Goal: Task Accomplishment & Management: Use online tool/utility

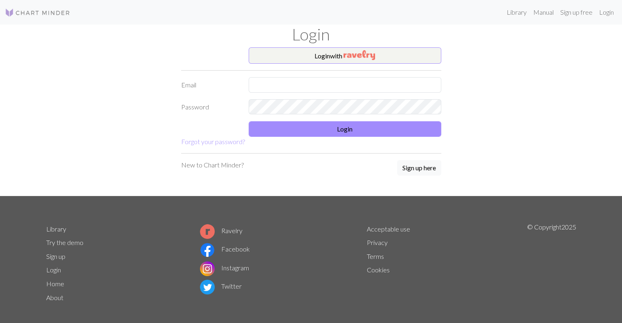
type input "riyasingh0992@gmail.com"
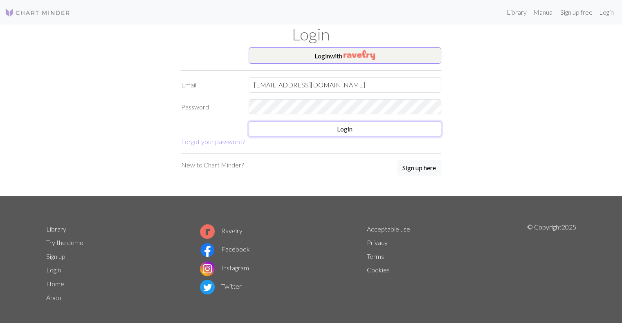
click at [249, 121] on button "Login" at bounding box center [345, 129] width 193 height 16
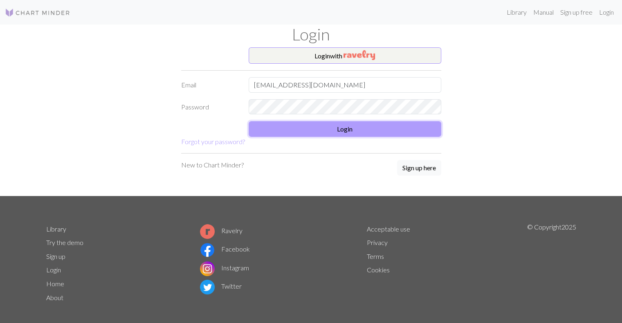
click at [307, 126] on button "Login" at bounding box center [345, 129] width 193 height 16
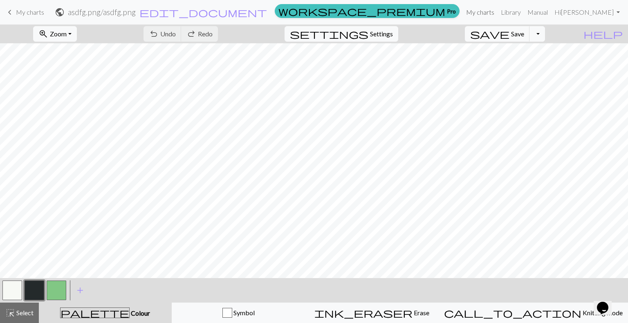
click at [497, 11] on link "My charts" at bounding box center [480, 12] width 35 height 16
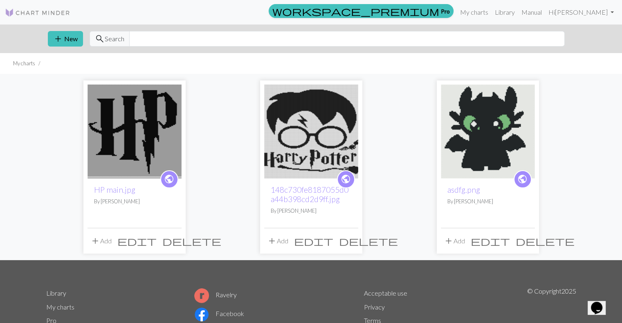
click at [121, 144] on img at bounding box center [134, 132] width 94 height 94
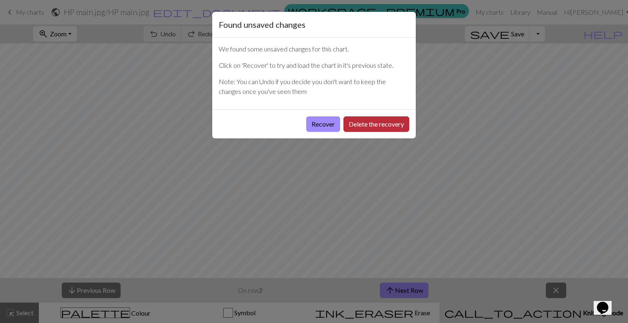
click at [368, 122] on button "Delete the recovery" at bounding box center [376, 125] width 66 height 16
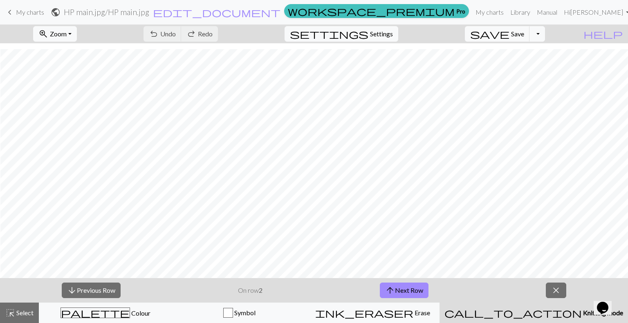
scroll to position [764, 358]
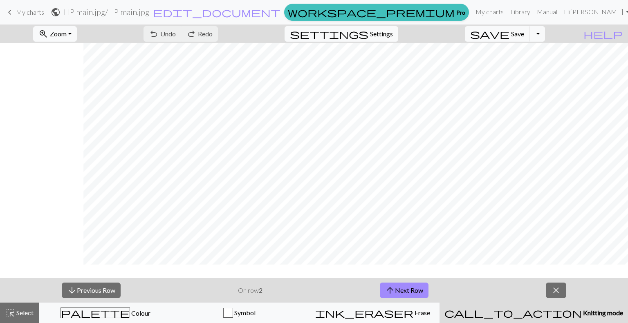
scroll to position [744, 320]
click at [407, 288] on button "arrow_upward Next Row" at bounding box center [404, 291] width 49 height 16
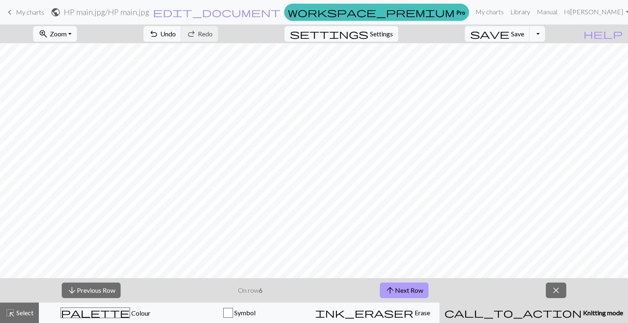
click at [407, 288] on button "arrow_upward Next Row" at bounding box center [404, 291] width 49 height 16
drag, startPoint x: 409, startPoint y: 289, endPoint x: 475, endPoint y: 299, distance: 66.9
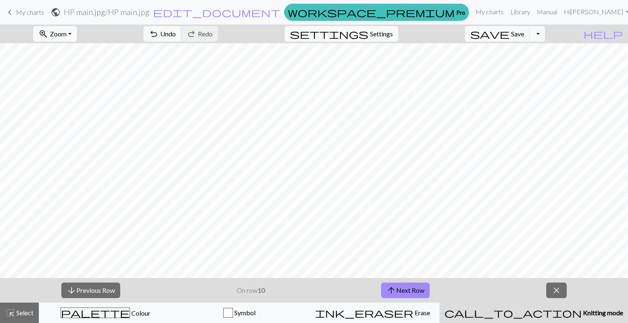
click at [475, 299] on div "arrow_downward Previous Row On row 10 arrow_upward Next Row close" at bounding box center [314, 290] width 628 height 25
click at [514, 282] on div "arrow_downward Previous Row On row 10 arrow_upward Next Row close" at bounding box center [314, 290] width 628 height 25
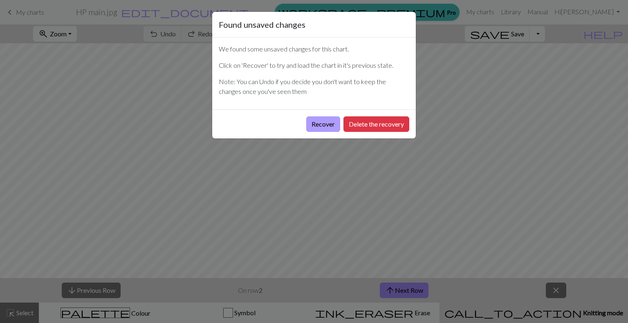
click at [320, 121] on button "Recover" at bounding box center [323, 125] width 34 height 16
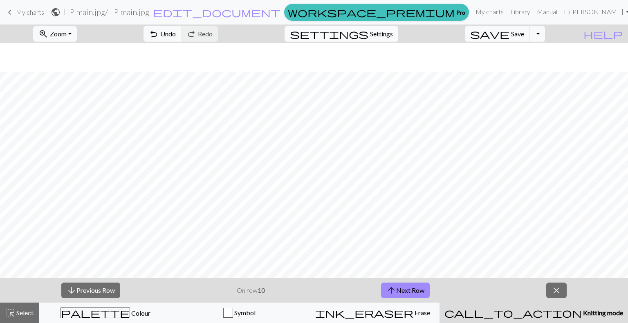
scroll to position [764, 400]
click at [404, 287] on button "arrow_upward Next Row" at bounding box center [405, 291] width 49 height 16
click at [406, 288] on button "arrow_upward Next Row" at bounding box center [405, 291] width 49 height 16
click at [396, 287] on button "arrow_upward Next Row" at bounding box center [405, 291] width 49 height 16
